Goal: Book appointment/travel/reservation

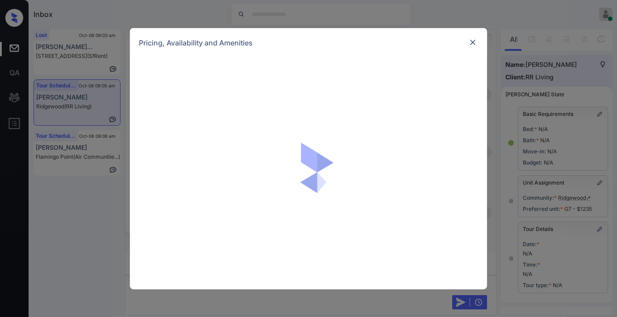
scroll to position [5296, 0]
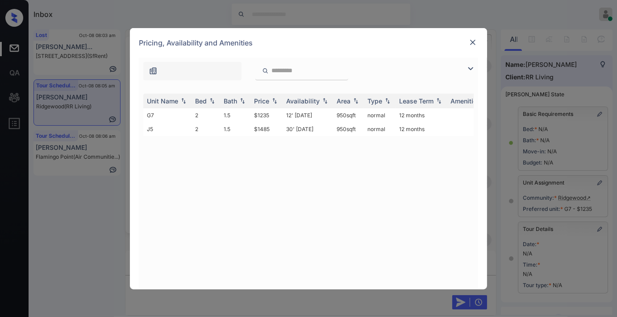
click at [470, 41] on img at bounding box center [472, 42] width 9 height 9
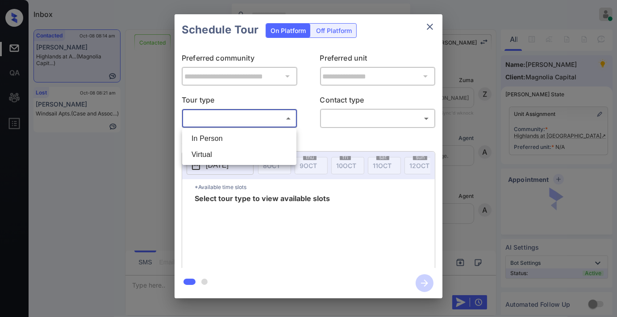
scroll to position [2831, 0]
click at [239, 134] on li "In Person" at bounding box center [239, 139] width 110 height 16
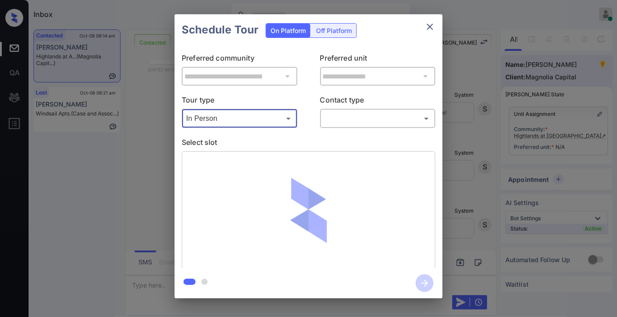
type input "********"
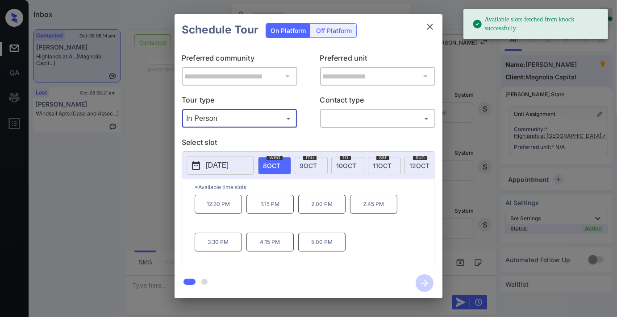
click at [310, 169] on div "thu 9 OCT" at bounding box center [311, 165] width 33 height 17
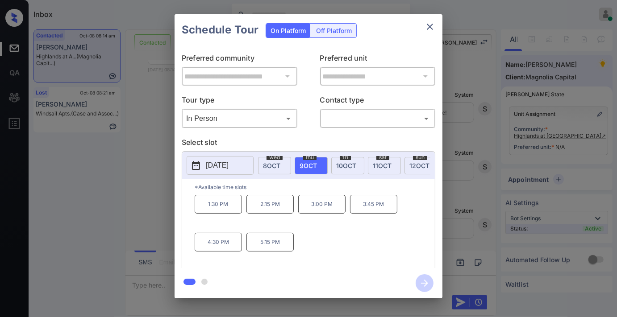
click at [342, 162] on span "10 OCT" at bounding box center [346, 166] width 20 height 8
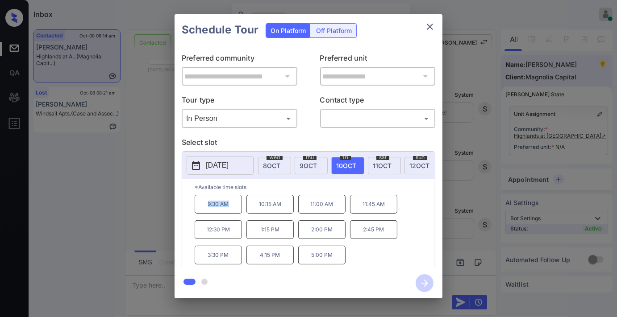
drag, startPoint x: 208, startPoint y: 207, endPoint x: 201, endPoint y: 208, distance: 6.8
click at [201, 208] on p "9:30 AM" at bounding box center [218, 204] width 47 height 19
copy p "9:30 AM"
click at [434, 27] on icon "close" at bounding box center [430, 26] width 11 height 11
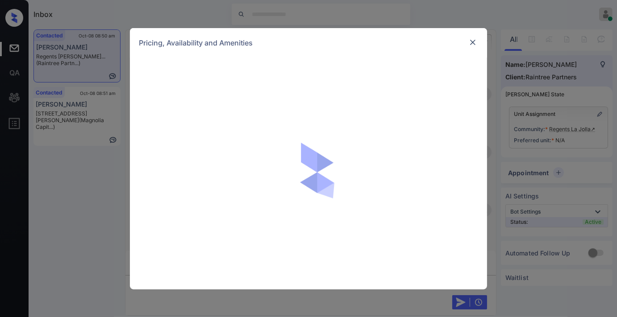
scroll to position [446, 0]
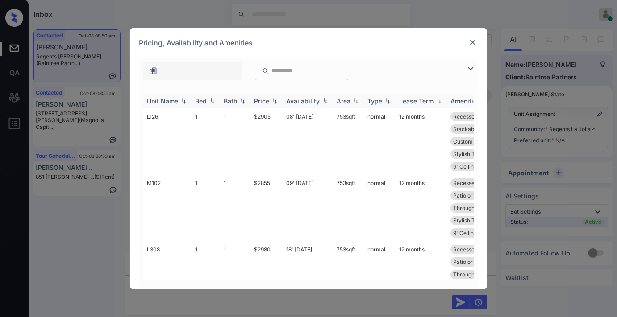
click at [264, 100] on div "Price" at bounding box center [261, 101] width 15 height 8
click at [469, 65] on img at bounding box center [470, 68] width 11 height 11
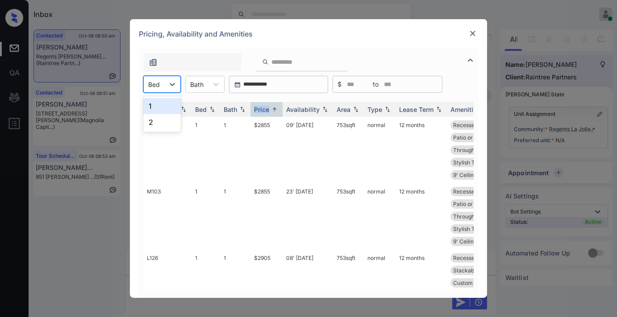
click at [162, 87] on div "Bed" at bounding box center [154, 84] width 21 height 13
click at [167, 123] on div "2" at bounding box center [161, 122] width 37 height 16
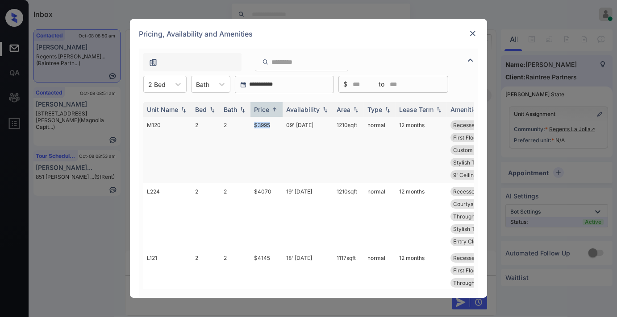
drag, startPoint x: 270, startPoint y: 127, endPoint x: 247, endPoint y: 127, distance: 22.8
click at [247, 127] on tr "M120 2 2 $3995 09' Aug 25 1210 sqft normal 12 months Recessed Ceilin... Ceiling…" at bounding box center [376, 150] width 466 height 67
copy tr "$3995"
click at [281, 126] on td "$3995" at bounding box center [266, 150] width 32 height 67
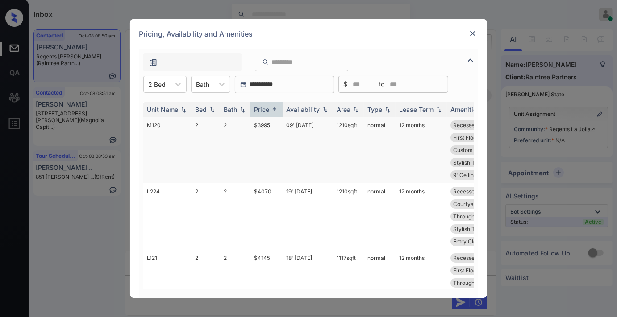
click at [281, 126] on td "$3995" at bounding box center [266, 150] width 32 height 67
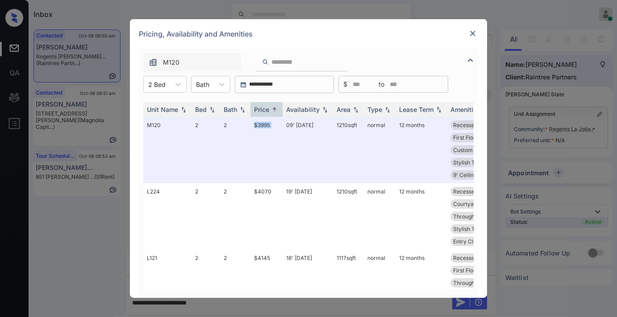
click at [471, 35] on img at bounding box center [472, 33] width 9 height 9
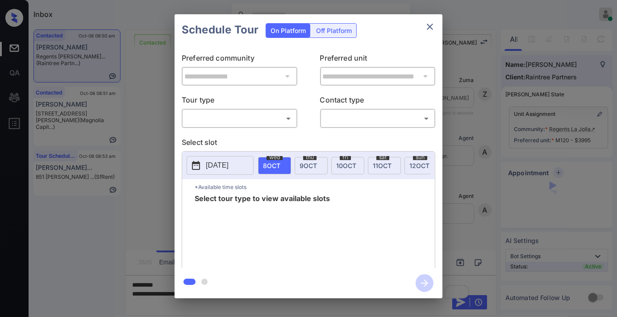
scroll to position [441, 0]
click at [278, 122] on body "Inbox Samantha Soliven Online Set yourself offline Set yourself on break Profil…" at bounding box center [308, 158] width 617 height 317
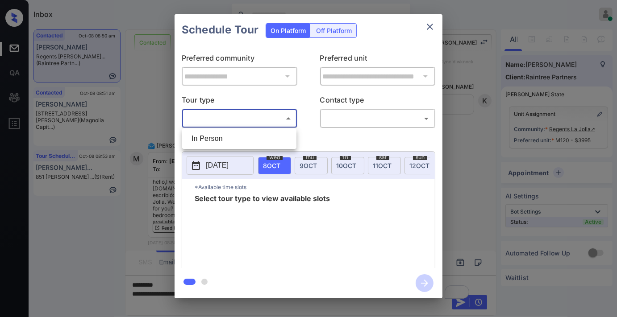
click at [429, 31] on div at bounding box center [308, 158] width 617 height 317
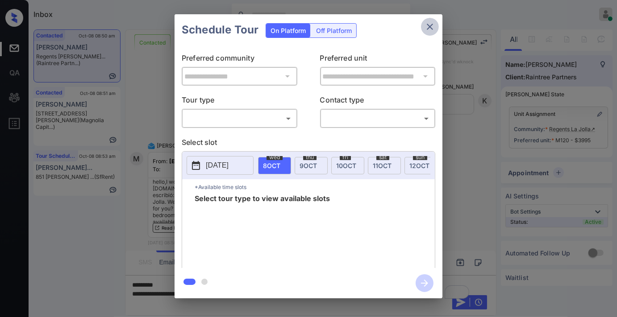
click at [431, 29] on icon "close" at bounding box center [430, 26] width 11 height 11
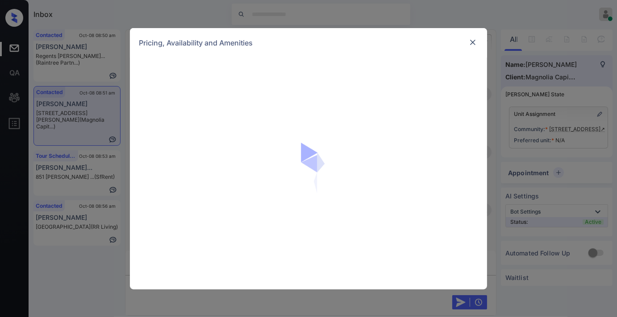
scroll to position [446, 0]
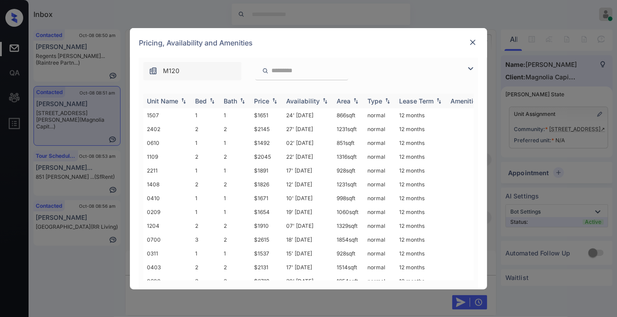
click at [268, 98] on div "Price" at bounding box center [261, 101] width 15 height 8
click at [469, 67] on img at bounding box center [470, 68] width 11 height 11
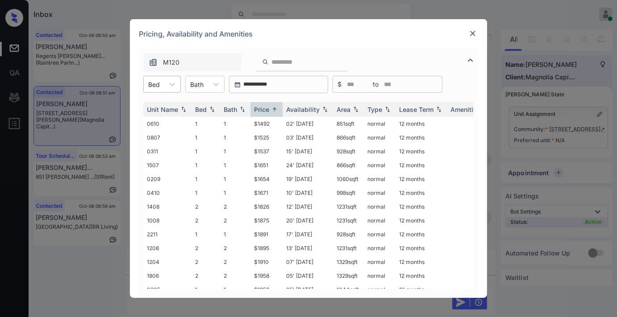
click at [163, 83] on div "Bed" at bounding box center [154, 84] width 21 height 13
click at [170, 117] on div "2" at bounding box center [161, 122] width 37 height 16
drag, startPoint x: 271, startPoint y: 125, endPoint x: 256, endPoint y: 125, distance: 15.2
click at [256, 125] on td "$1826" at bounding box center [266, 124] width 32 height 14
click at [272, 122] on td "$1826" at bounding box center [266, 124] width 32 height 14
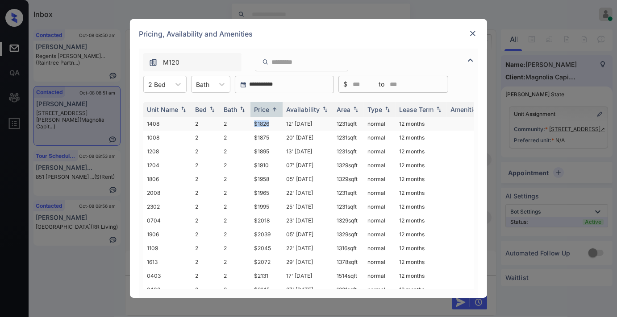
drag, startPoint x: 274, startPoint y: 122, endPoint x: 248, endPoint y: 123, distance: 25.5
click at [248, 123] on tr "1408 2 2 $1826 12' Aug 25 1231 sqft normal 12 months" at bounding box center [376, 124] width 466 height 14
copy tr "$1826"
click at [280, 125] on td "$1826" at bounding box center [266, 124] width 32 height 14
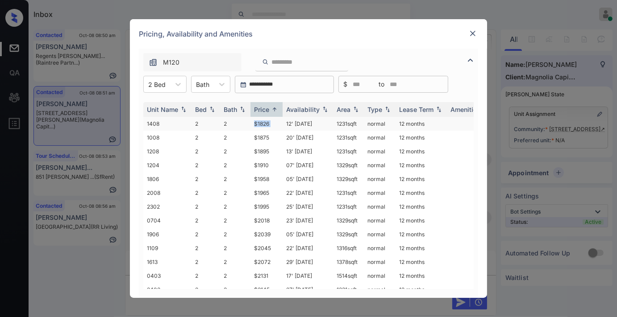
click at [280, 125] on td "$1826" at bounding box center [266, 124] width 32 height 14
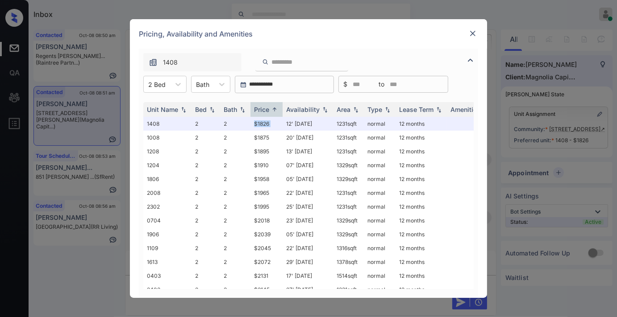
click at [471, 30] on img at bounding box center [472, 33] width 9 height 9
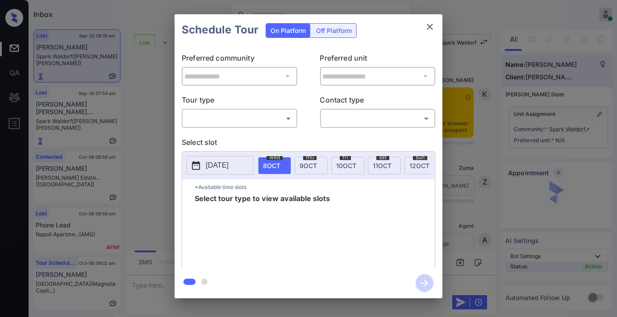
scroll to position [686, 0]
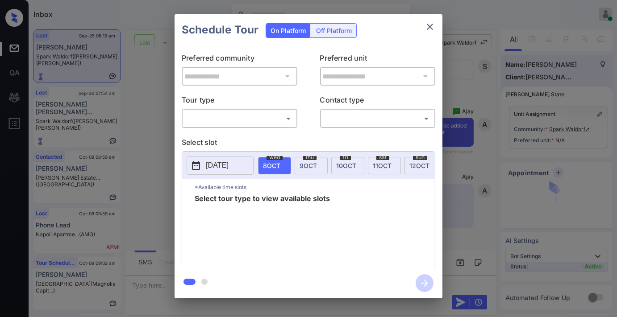
click at [282, 112] on body "Inbox Samantha Soliven Online Set yourself offline Set yourself on break Profil…" at bounding box center [308, 158] width 617 height 317
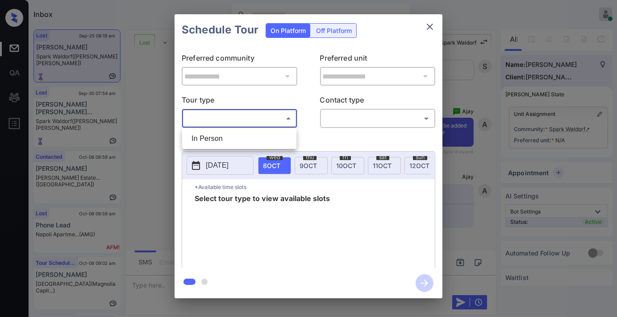
click at [256, 141] on li "In Person" at bounding box center [239, 139] width 110 height 16
type input "********"
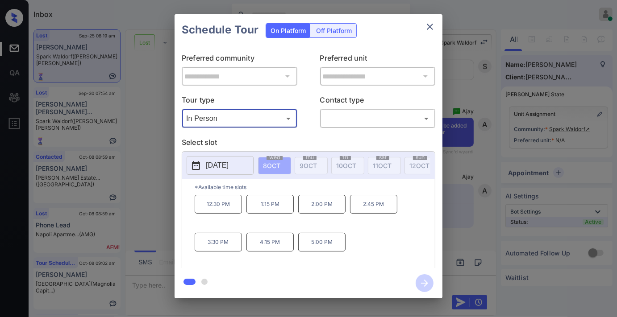
click at [229, 168] on p "[DATE]" at bounding box center [217, 165] width 23 height 11
click at [432, 29] on icon "close" at bounding box center [430, 27] width 6 height 6
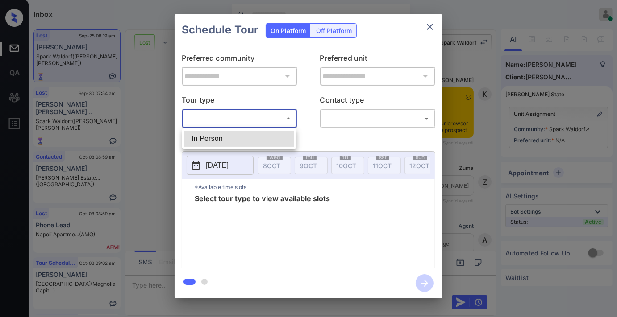
scroll to position [1628, 0]
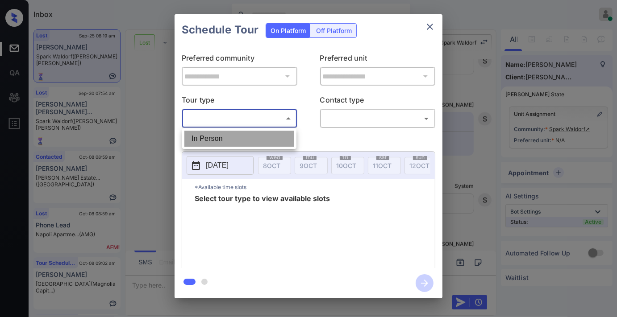
click at [255, 133] on li "In Person" at bounding box center [239, 139] width 110 height 16
type input "********"
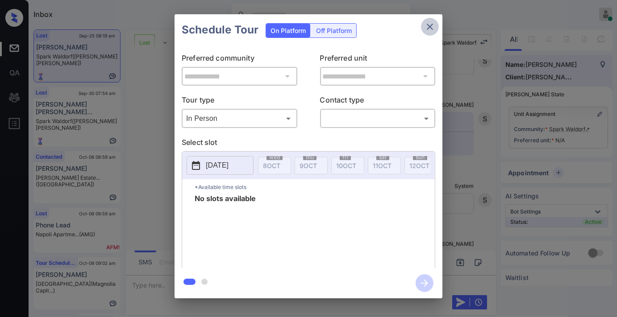
click at [435, 24] on button "close" at bounding box center [430, 27] width 18 height 18
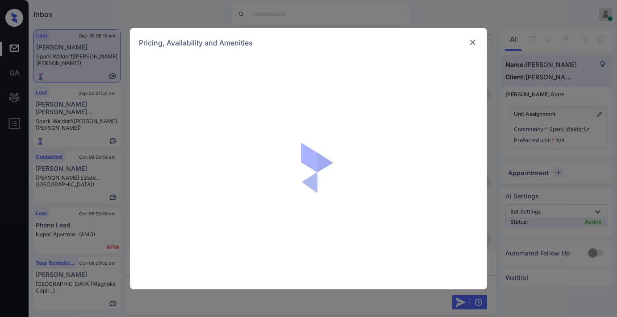
scroll to position [1628, 0]
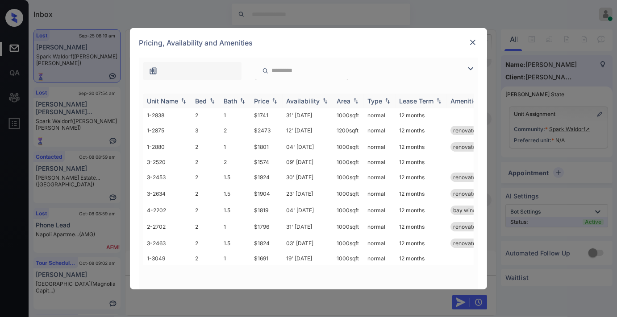
click at [265, 100] on div "Price" at bounding box center [261, 101] width 15 height 8
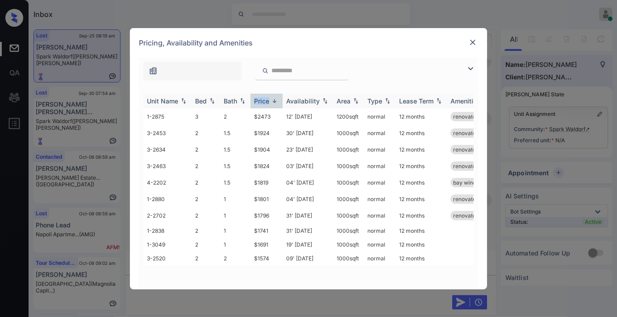
click at [265, 100] on div "Price" at bounding box center [261, 101] width 15 height 8
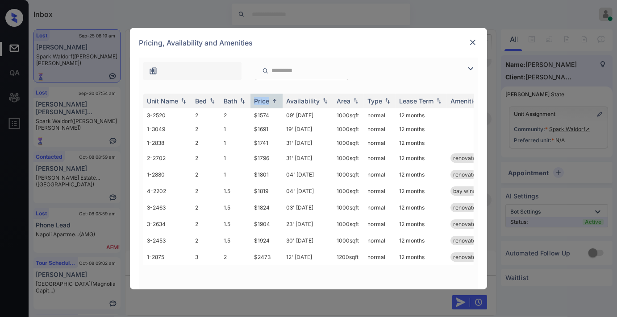
click at [471, 41] on img at bounding box center [472, 42] width 9 height 9
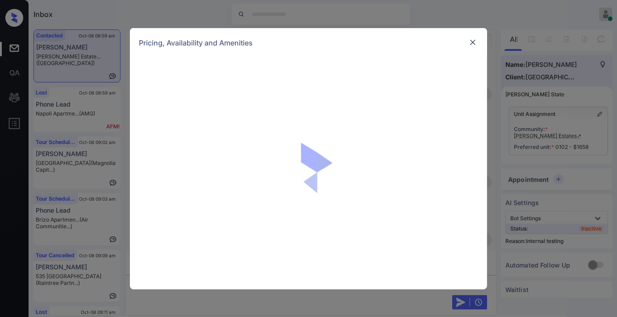
scroll to position [2016, 0]
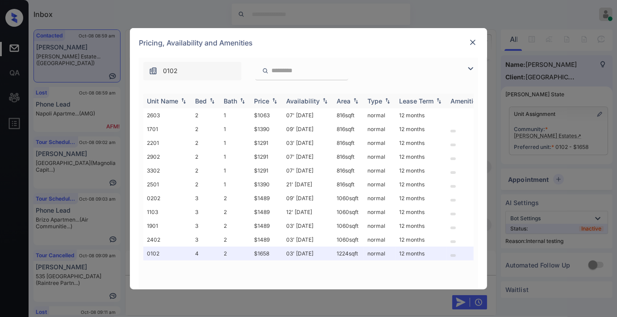
click at [268, 98] on div "Price" at bounding box center [261, 101] width 15 height 8
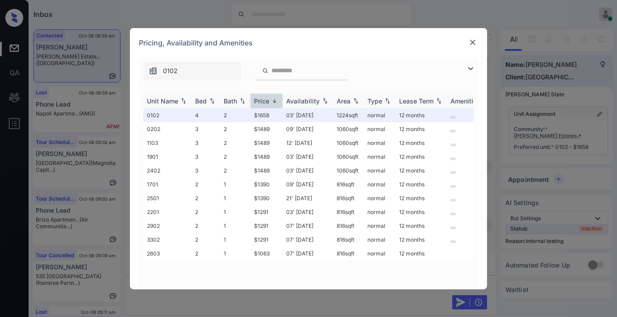
click at [268, 98] on div "Price" at bounding box center [261, 101] width 15 height 8
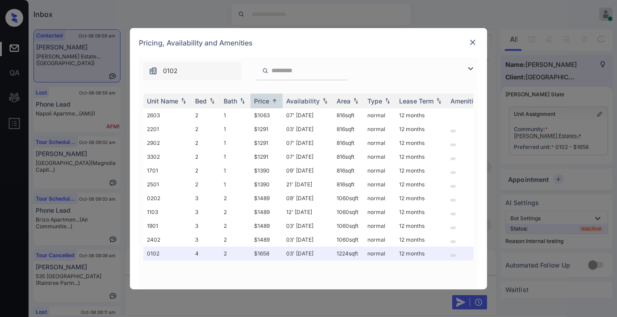
click at [471, 64] on img at bounding box center [470, 68] width 11 height 11
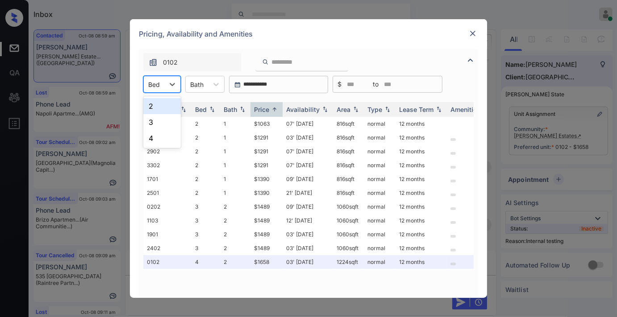
click at [161, 81] on div "Bed" at bounding box center [154, 84] width 21 height 13
click at [168, 134] on div "4" at bounding box center [161, 138] width 37 height 16
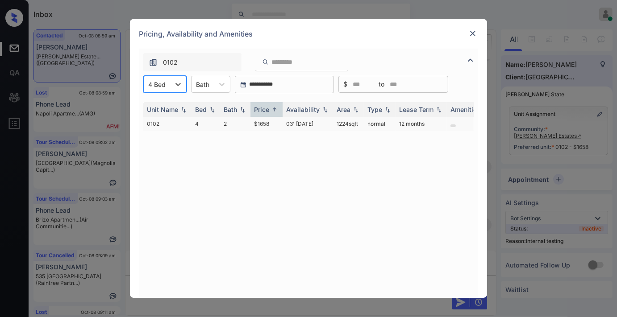
click at [273, 122] on td "$1658" at bounding box center [266, 124] width 32 height 14
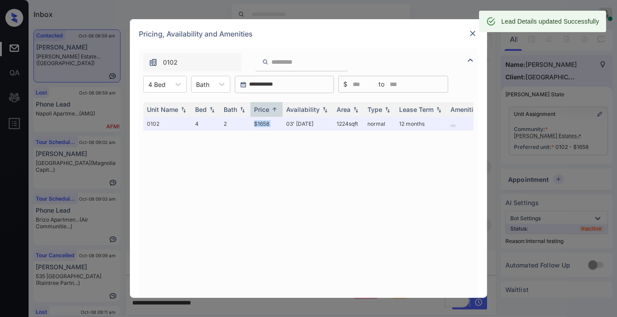
click at [475, 31] on img at bounding box center [472, 33] width 9 height 9
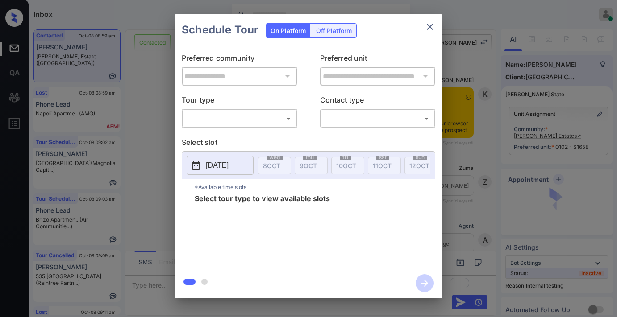
click at [267, 117] on body "Inbox [PERSON_NAME] Online Set yourself offline Set yourself on break Profile S…" at bounding box center [308, 158] width 617 height 317
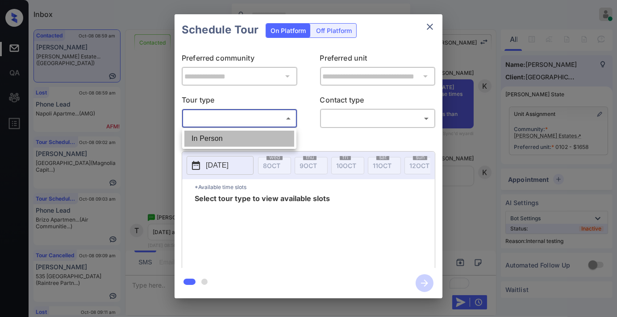
click at [267, 132] on li "In Person" at bounding box center [239, 139] width 110 height 16
type input "********"
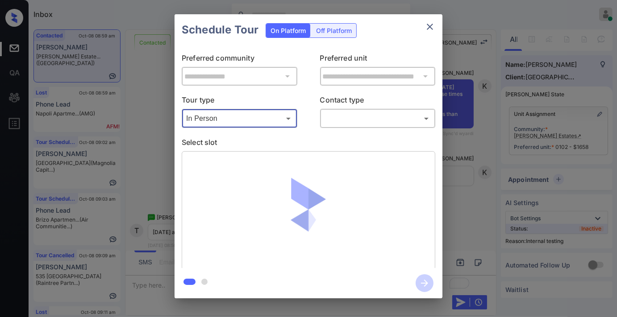
click at [369, 121] on body "Inbox [PERSON_NAME] Online Set yourself offline Set yourself on break Profile S…" at bounding box center [308, 158] width 617 height 317
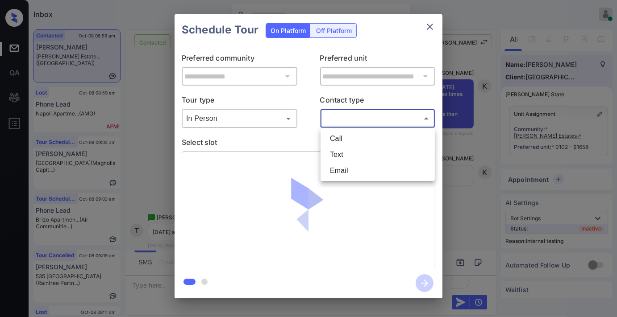
click at [371, 148] on li "Text" at bounding box center [378, 155] width 110 height 16
type input "****"
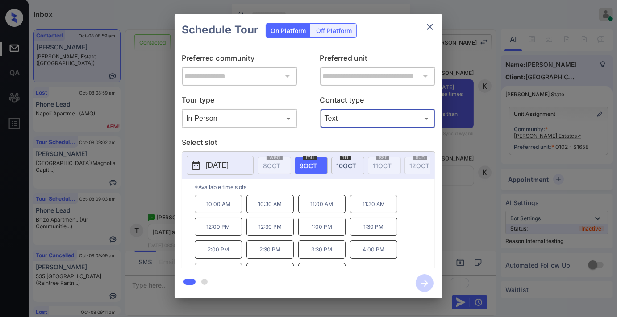
click at [342, 236] on p "1:00 PM" at bounding box center [321, 227] width 47 height 18
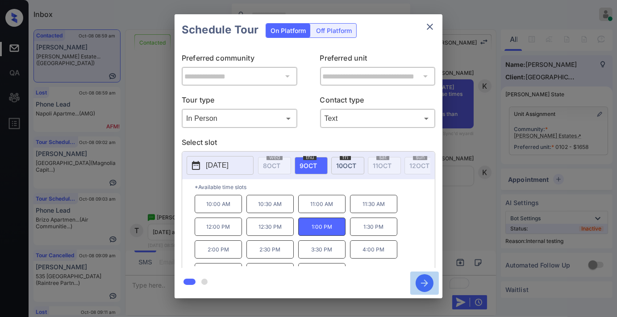
click at [416, 275] on button "button" at bounding box center [424, 283] width 29 height 23
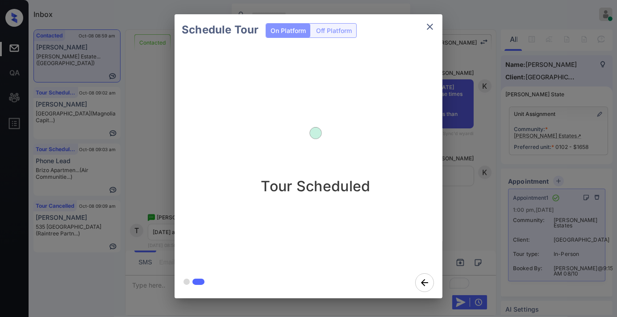
click at [456, 91] on div "Schedule Tour On Platform Off Platform Tour Scheduled" at bounding box center [308, 156] width 617 height 313
